Goal: Information Seeking & Learning: Learn about a topic

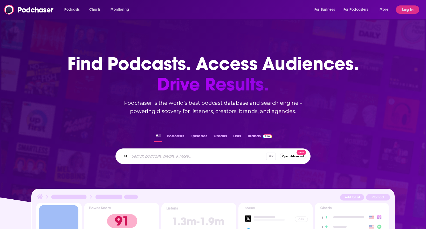
click at [408, 10] on button "Log In" at bounding box center [407, 9] width 23 height 8
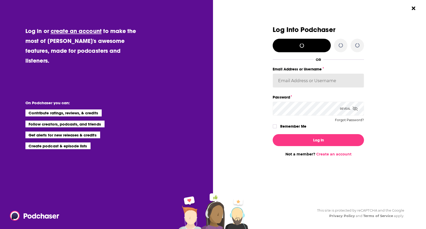
type input "[EMAIL_ADDRESS][DOMAIN_NAME]"
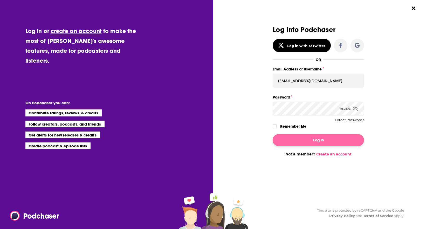
click at [320, 138] on button "Log In" at bounding box center [318, 140] width 91 height 12
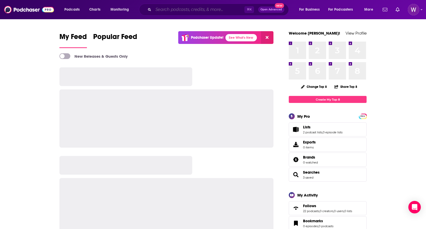
click at [194, 9] on input "Search podcasts, credits, & more..." at bounding box center [198, 9] width 91 height 8
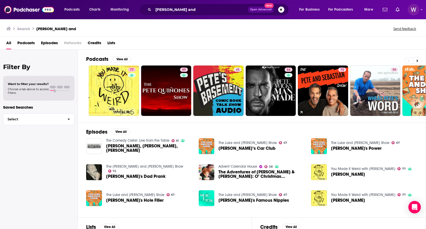
scroll to position [64, 0]
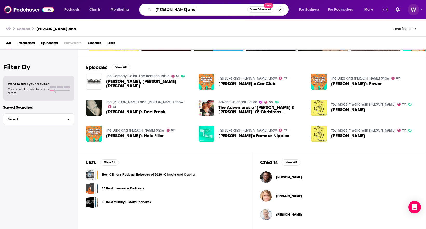
click at [215, 7] on input "[PERSON_NAME] and" at bounding box center [200, 9] width 94 height 8
click at [210, 9] on input "[PERSON_NAME] and" at bounding box center [200, 9] width 94 height 8
type input "[PERSON_NAME] and [PERSON_NAME]"
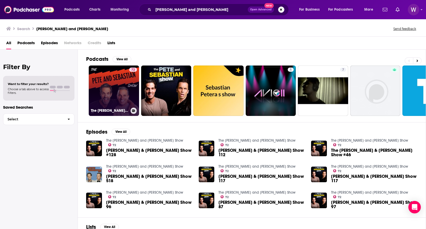
click at [105, 83] on link "72 The [PERSON_NAME] and [PERSON_NAME] Show" at bounding box center [114, 90] width 50 height 50
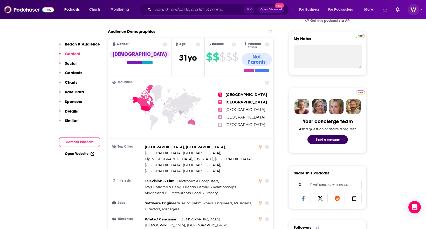
scroll to position [151, 0]
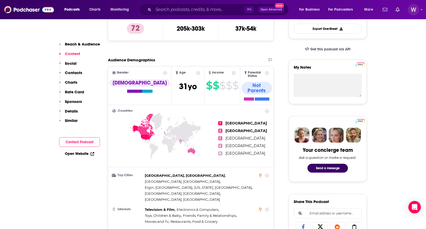
click at [196, 74] on icon at bounding box center [198, 73] width 4 height 4
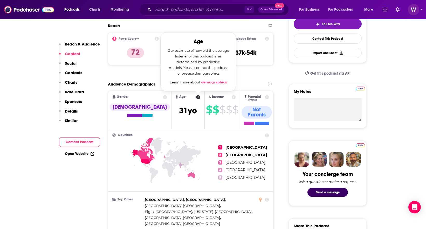
scroll to position [125, 0]
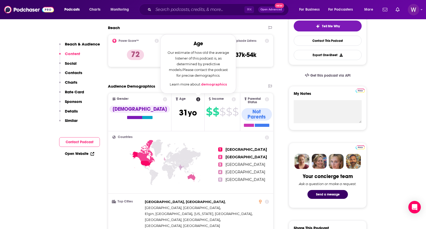
click at [202, 84] on link "demographics" at bounding box center [214, 84] width 26 height 4
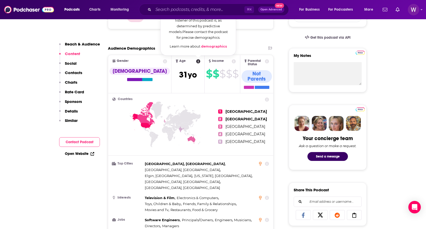
scroll to position [155, 0]
